Goal: Use online tool/utility: Utilize a website feature to perform a specific function

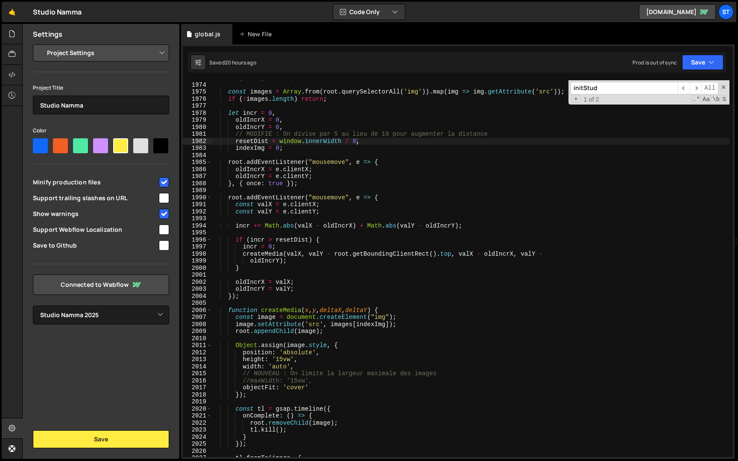
select select "679cb9cacf00799ba4b4c985"
click at [618, 87] on input "initStud" at bounding box center [624, 88] width 107 height 12
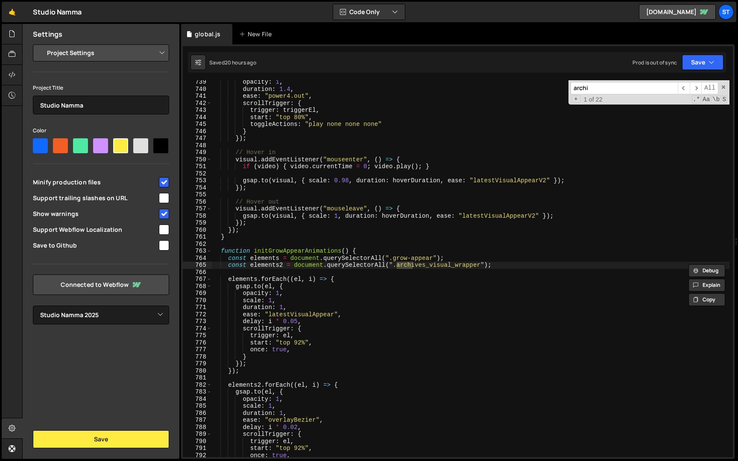
scroll to position [4147, 0]
type input "archiv"
click at [695, 89] on span "​" at bounding box center [696, 88] width 12 height 12
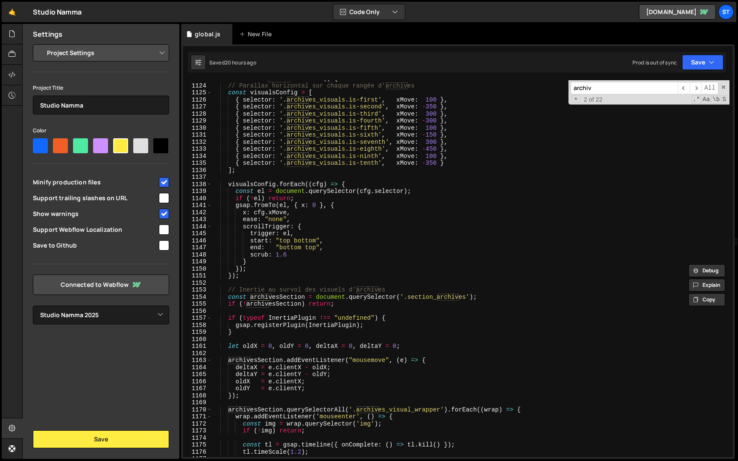
scroll to position [6297, 0]
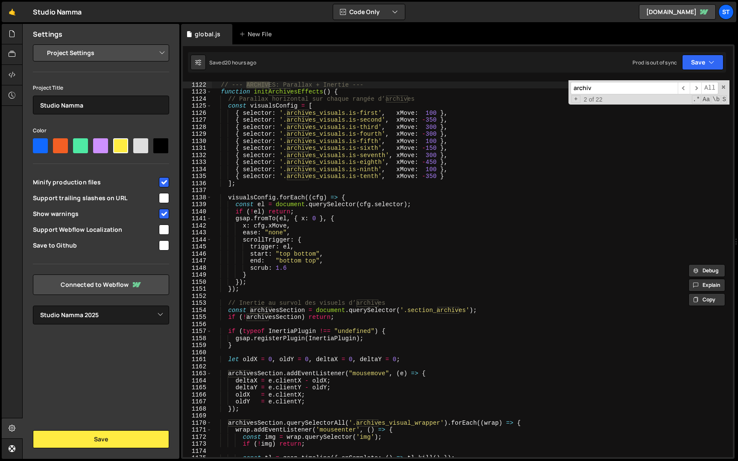
type textarea "function initArchivesEffects() {"
drag, startPoint x: 332, startPoint y: 92, endPoint x: 254, endPoint y: 94, distance: 77.8
click at [254, 94] on div "// --- ARCHIVES: Parallax + Inertie --- function initArchivesEffects ( ) { // P…" at bounding box center [471, 269] width 518 height 391
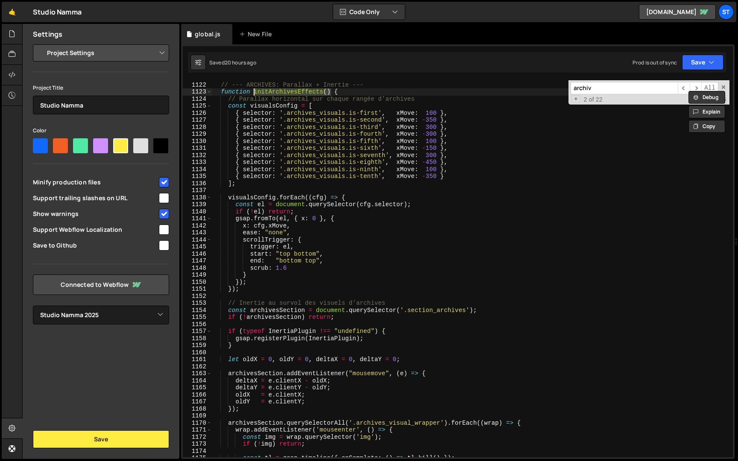
click at [646, 91] on input "archiv" at bounding box center [624, 88] width 107 height 12
paste input "initArchivesEffects()"
type input "initArchivesEffects()"
click at [696, 86] on span "​" at bounding box center [696, 88] width 12 height 12
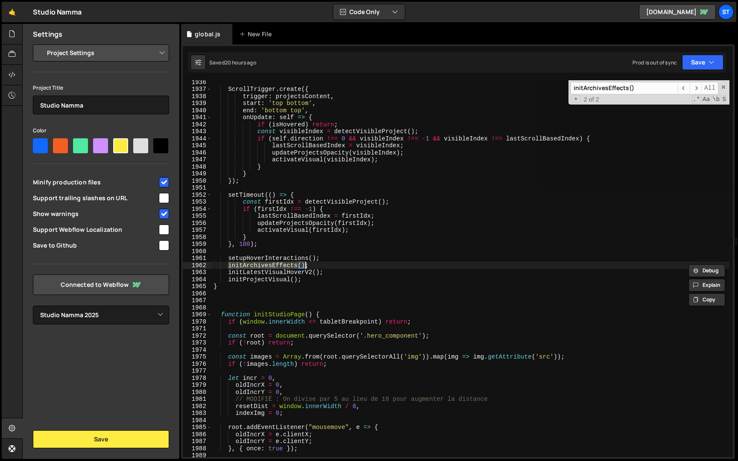
scroll to position [0, 6]
click at [229, 267] on div "ScrollTrigger . create ({ trigger : projectsContent , start : 'top bottom' , en…" at bounding box center [471, 268] width 518 height 377
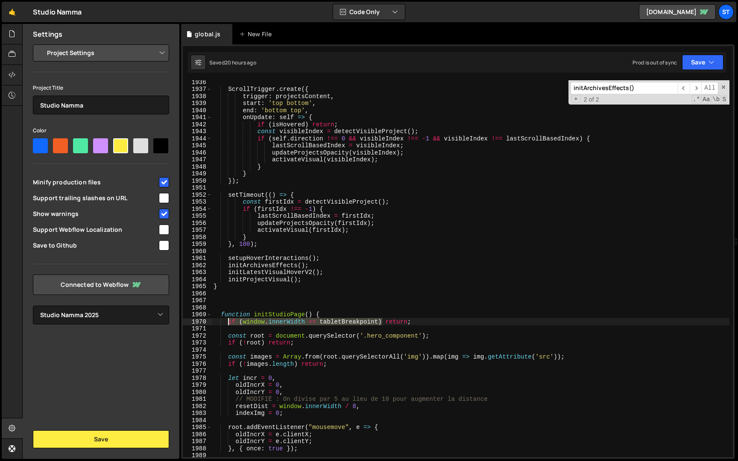
drag, startPoint x: 383, startPoint y: 322, endPoint x: 228, endPoint y: 320, distance: 155.1
click at [228, 320] on div "ScrollTrigger . create ({ trigger : projectsContent , start : 'top bottom' , en…" at bounding box center [471, 274] width 518 height 391
click at [228, 266] on div "ScrollTrigger . create ({ trigger : projectsContent , start : 'top bottom' , en…" at bounding box center [471, 274] width 518 height 391
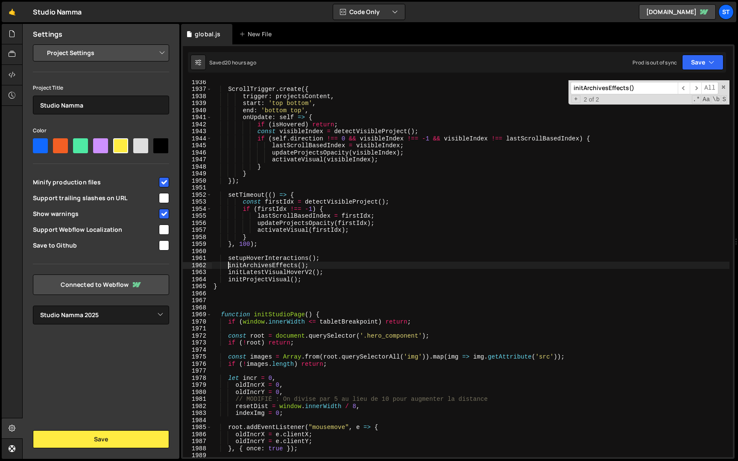
paste textarea "f (window.innerWidth <= tabletBreakpoint)i"
click at [313, 267] on div "ScrollTrigger . create ({ trigger : projectsContent , start : 'top bottom' , en…" at bounding box center [471, 274] width 518 height 391
click at [316, 268] on div "ScrollTrigger . create ({ trigger : projectsContent , start : 'top bottom' , en…" at bounding box center [471, 274] width 518 height 391
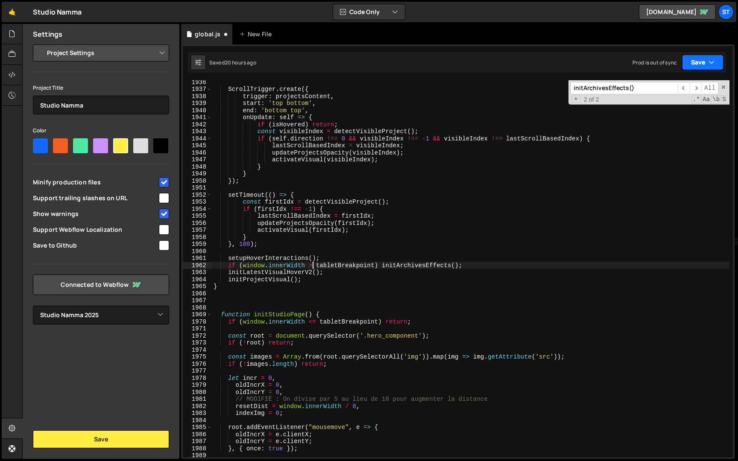
type textarea "if (window.innerWidth > tabletBreakpoint) initArchivesEffects();"
click at [700, 59] on button "Save" at bounding box center [702, 62] width 41 height 15
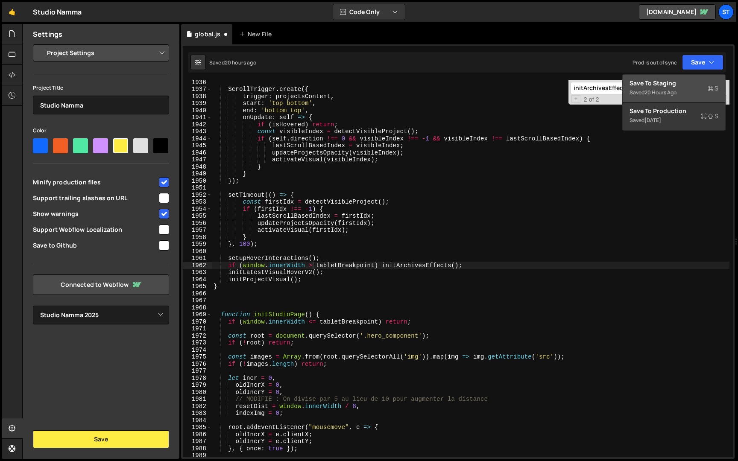
click at [669, 95] on div "20 hours ago" at bounding box center [661, 92] width 32 height 7
